Goal: Ask a question

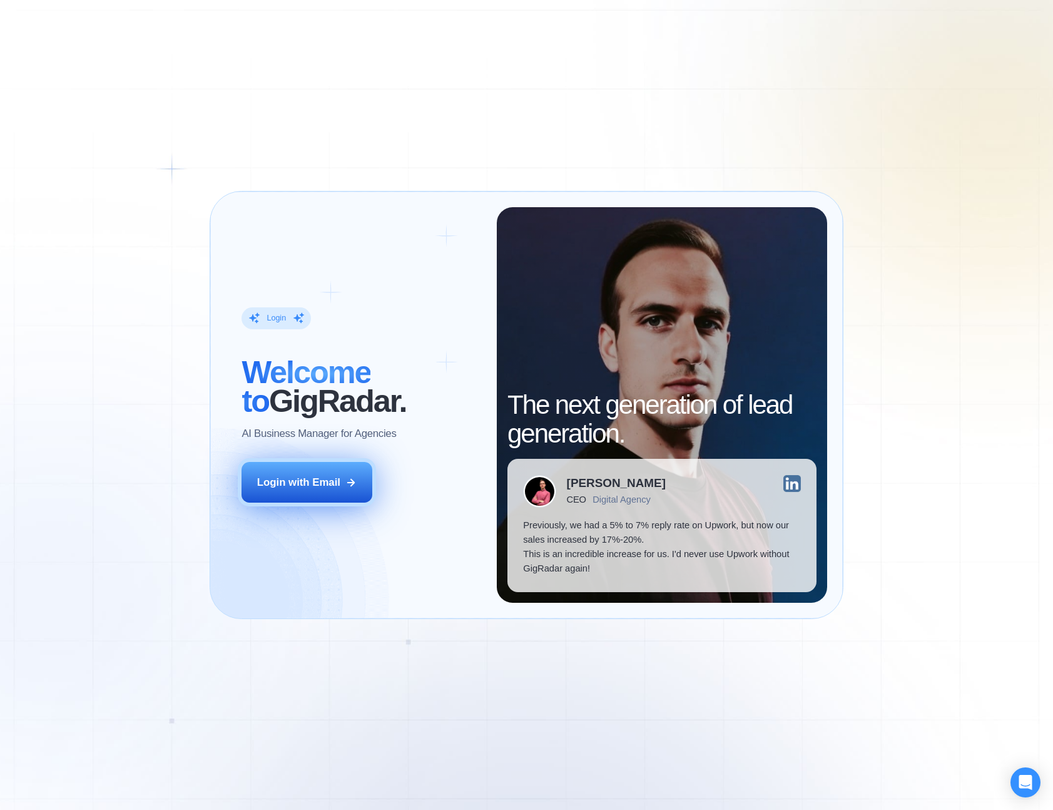
click at [303, 487] on div "Login with Email" at bounding box center [298, 482] width 83 height 14
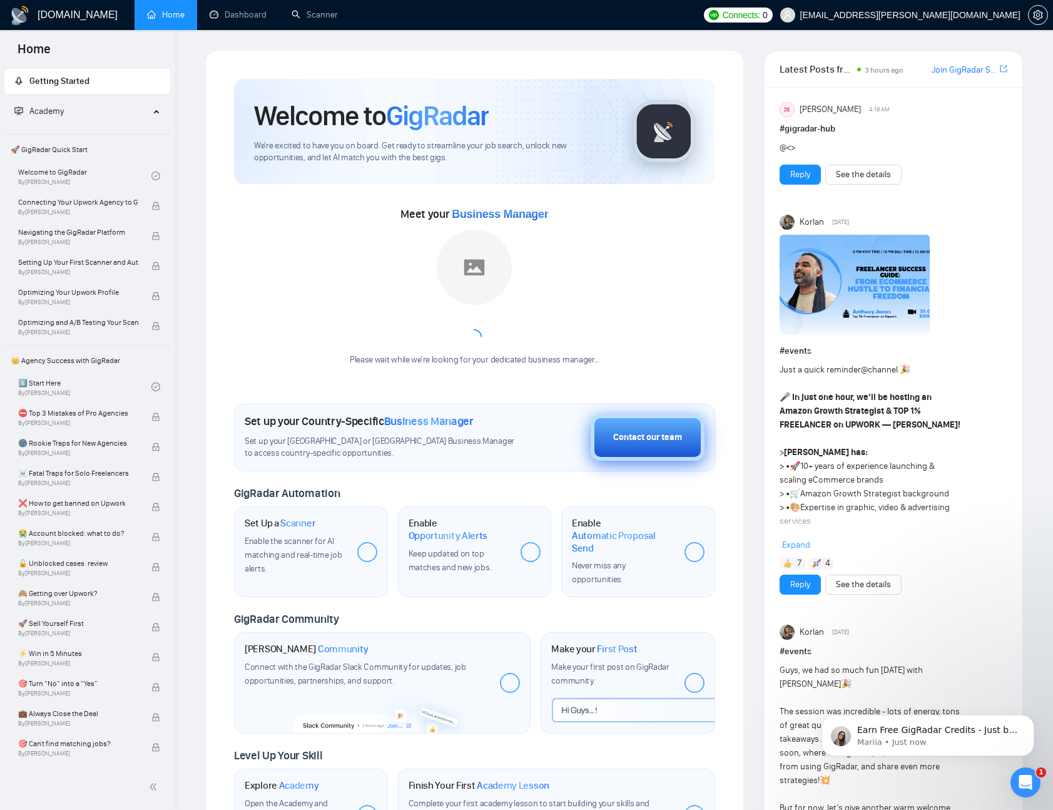
click at [629, 442] on div "Contact our team" at bounding box center [647, 438] width 69 height 14
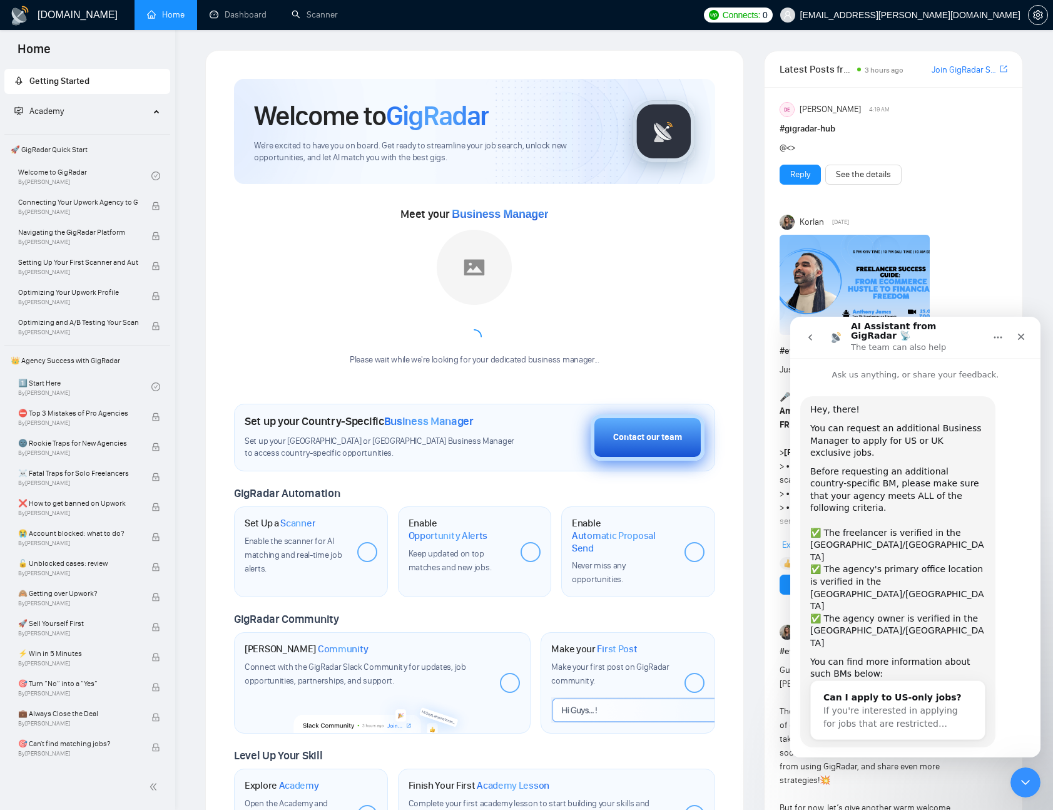
scroll to position [9, 0]
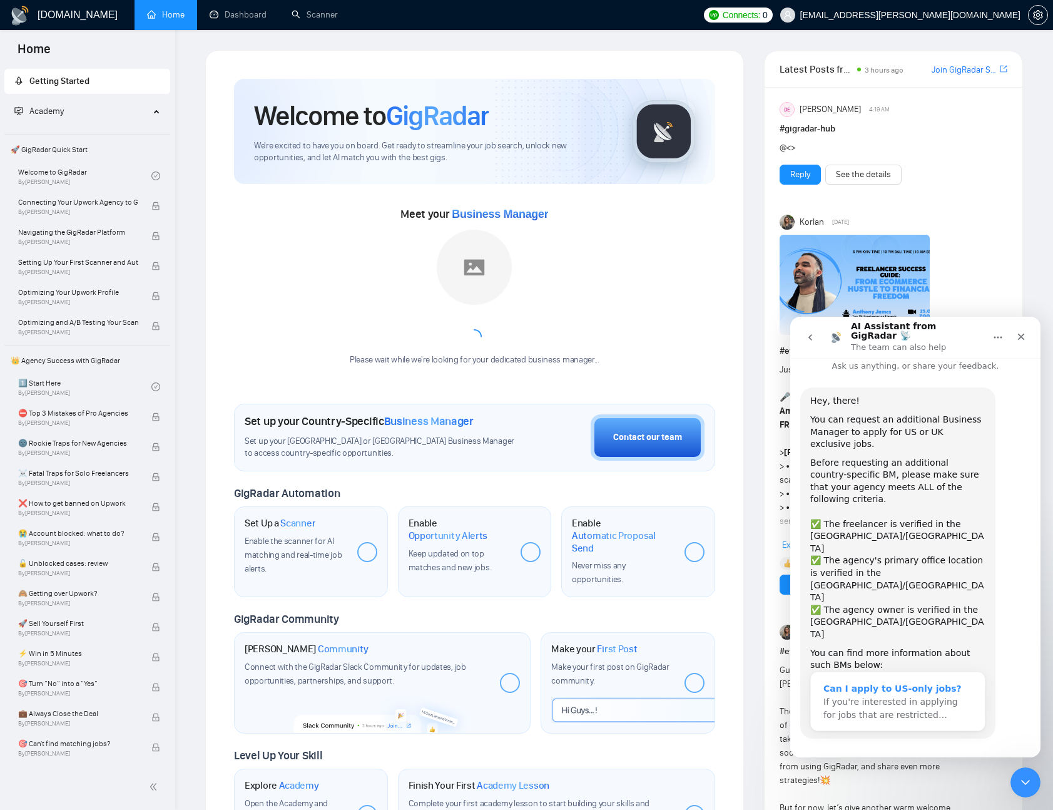
click at [909, 696] on span "If you're interested in applying for jobs that are restricted…" at bounding box center [890, 707] width 135 height 23
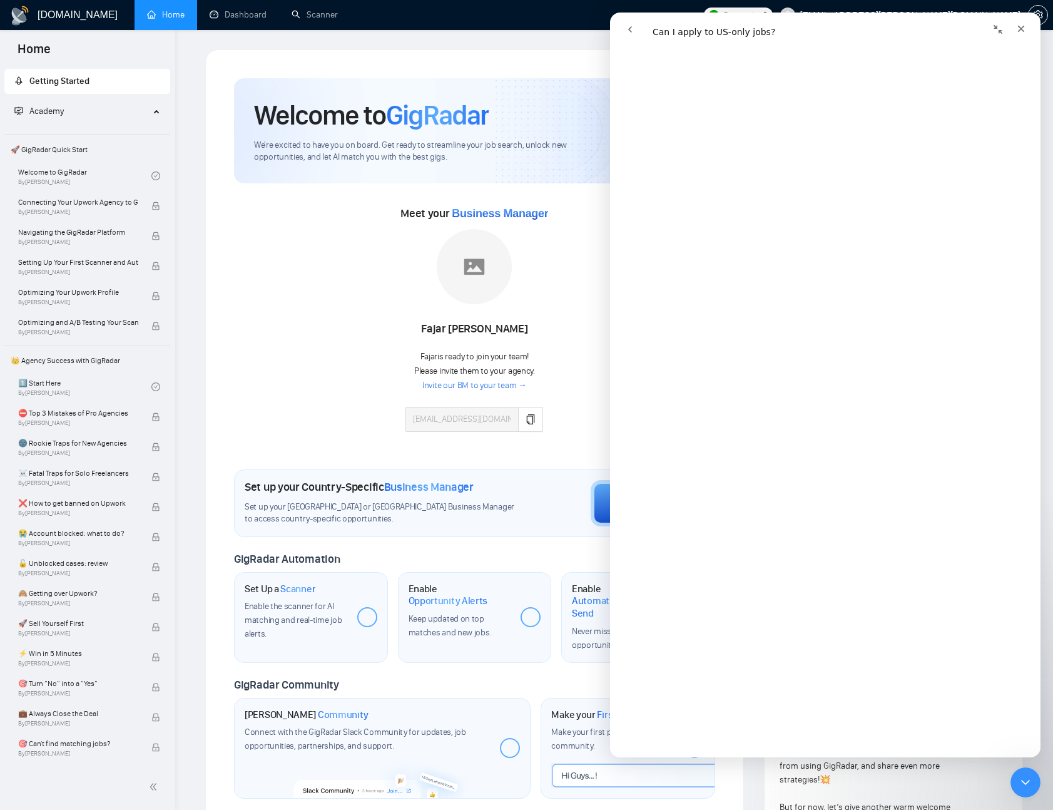
scroll to position [1, 0]
